Goal: Find specific page/section

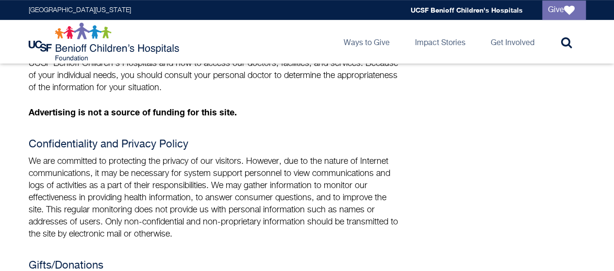
scroll to position [413, 0]
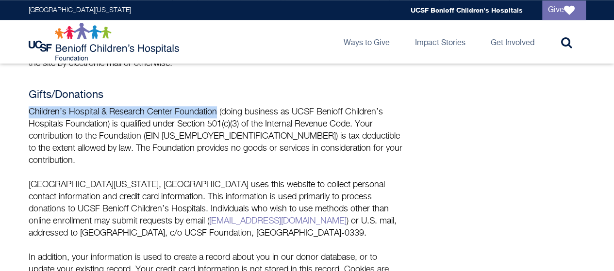
drag, startPoint x: 28, startPoint y: 111, endPoint x: 215, endPoint y: 114, distance: 187.3
click at [215, 114] on p "Children’s Hospital & Research Center Foundation (doing business as UCSF Beniof…" at bounding box center [216, 136] width 374 height 61
copy p "Children’s Hospital & Research Center Foundation"
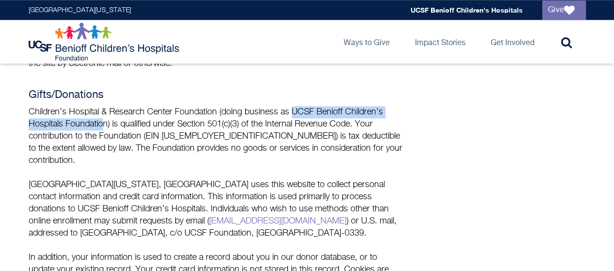
drag, startPoint x: 292, startPoint y: 111, endPoint x: 104, endPoint y: 123, distance: 187.7
click at [104, 123] on p "Children’s Hospital & Research Center Foundation (doing business as UCSF Beniof…" at bounding box center [216, 136] width 374 height 61
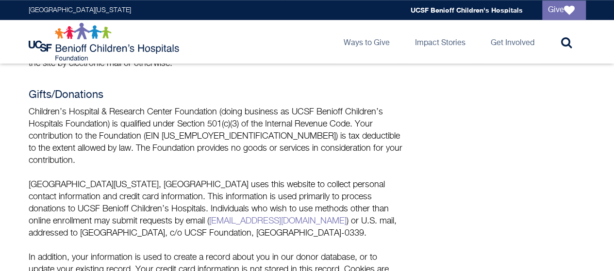
click at [278, 143] on p "Children’s Hospital & Research Center Foundation (doing business as UCSF Beniof…" at bounding box center [216, 136] width 374 height 61
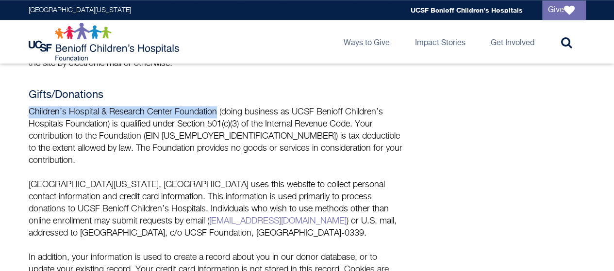
drag, startPoint x: 217, startPoint y: 112, endPoint x: 10, endPoint y: 115, distance: 207.2
copy p "Children’s Hospital & Research Center Foundation"
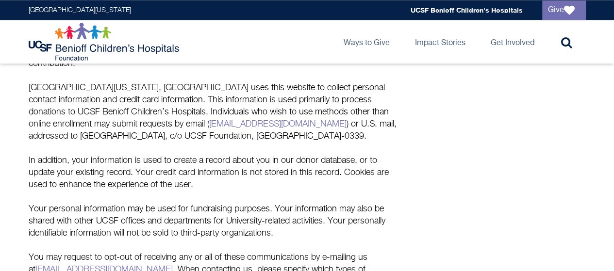
scroll to position [462, 0]
